Goal: Navigation & Orientation: Find specific page/section

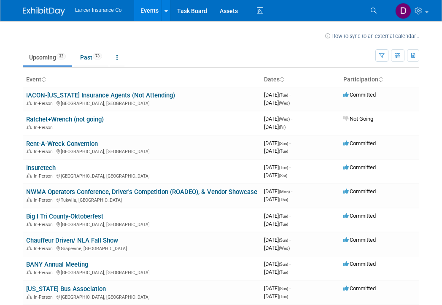
click at [177, 46] on td "Upcoming 32 Past 73 All Events 105 Past and Upcoming Grouped Annually Events gr…" at bounding box center [199, 53] width 352 height 27
click at [104, 244] on link "Chauffeur Driven/ NLA Fall Show" at bounding box center [72, 240] width 92 height 8
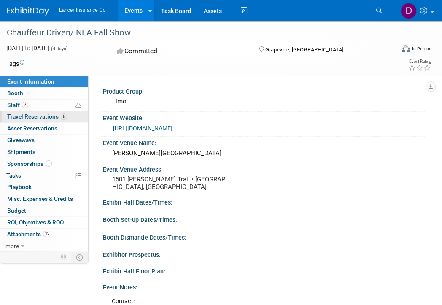
click at [21, 114] on span "Travel Reservations 6" at bounding box center [37, 116] width 60 height 7
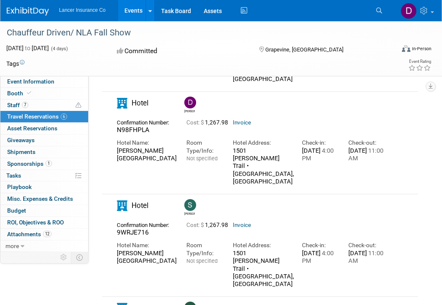
scroll to position [97, 0]
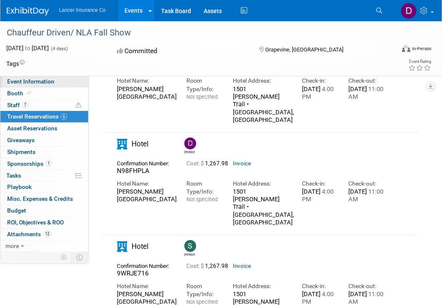
click at [18, 81] on span "Event Information" at bounding box center [30, 81] width 47 height 7
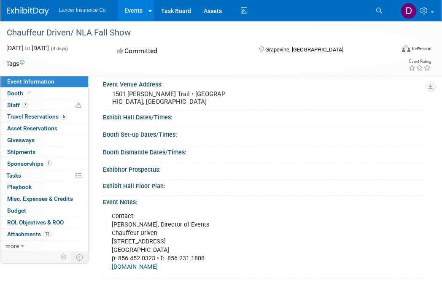
scroll to position [0, 0]
